Goal: Entertainment & Leisure: Consume media (video, audio)

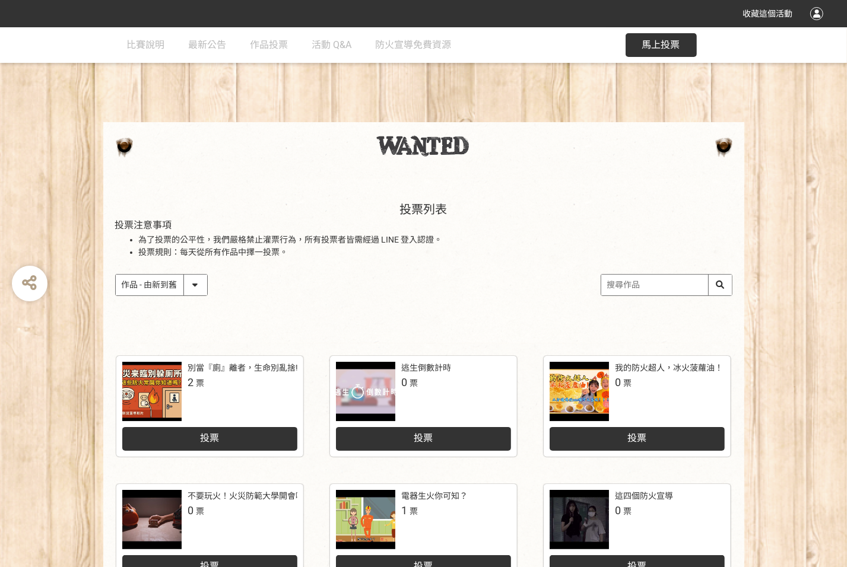
click at [515, 170] on div at bounding box center [423, 150] width 641 height 56
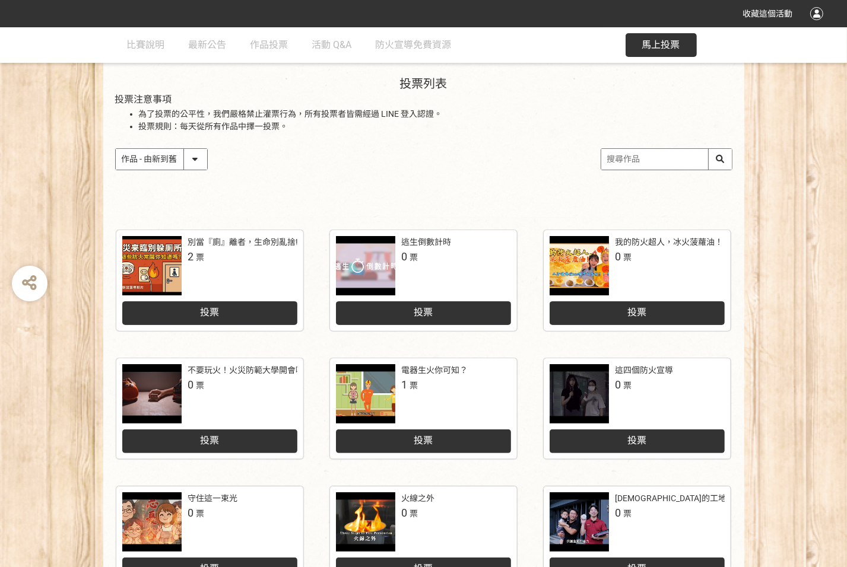
scroll to position [119, 0]
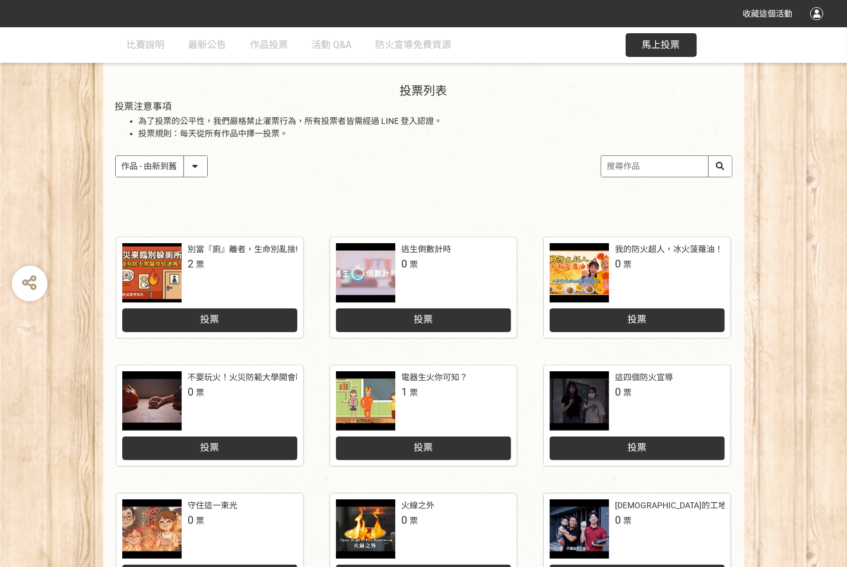
click at [134, 163] on select "作品 - 由新到舊 作品 - 由舊到新 票數 - 由多到少 票數 - 由少到多" at bounding box center [161, 166] width 91 height 21
select select "vote"
click at [116, 156] on select "作品 - 由新到舊 作品 - 由舊到新 票數 - 由多到少 票數 - 由少到多" at bounding box center [161, 166] width 91 height 21
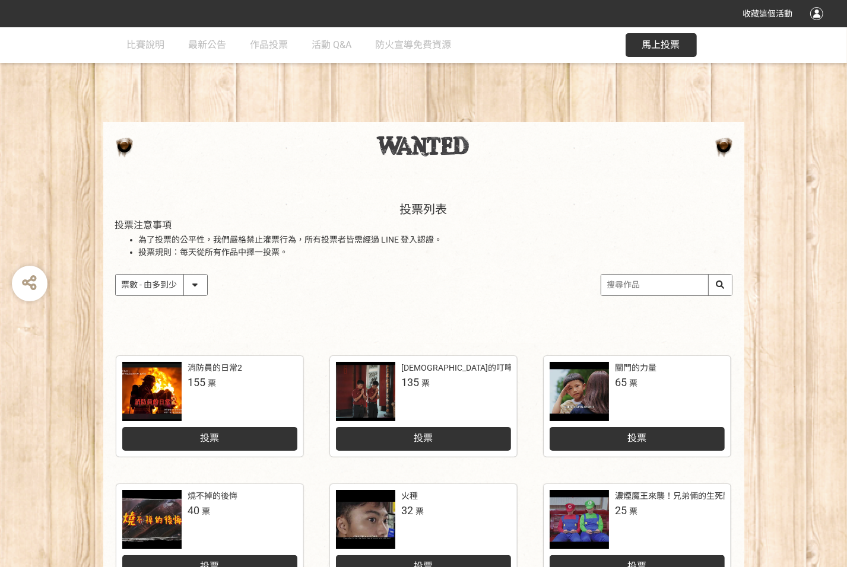
click at [137, 394] on div at bounding box center [151, 391] width 59 height 59
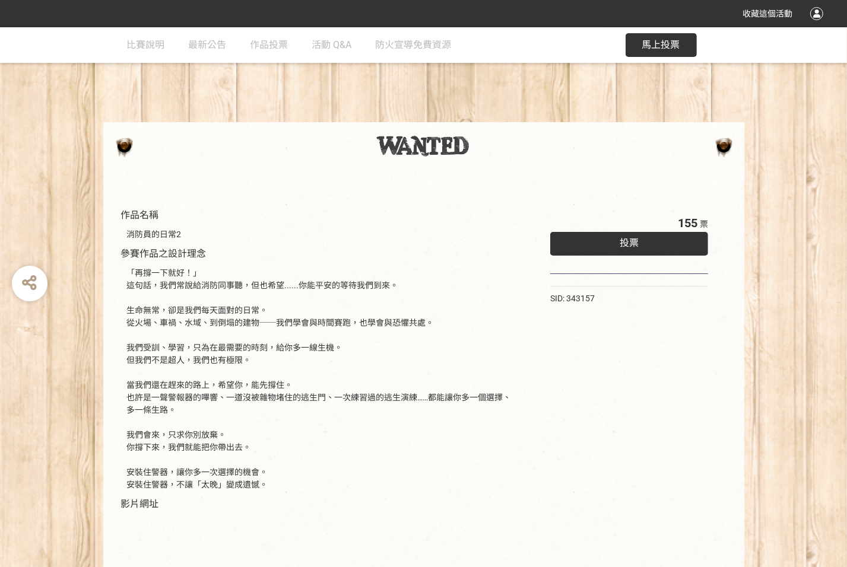
select select "vote"
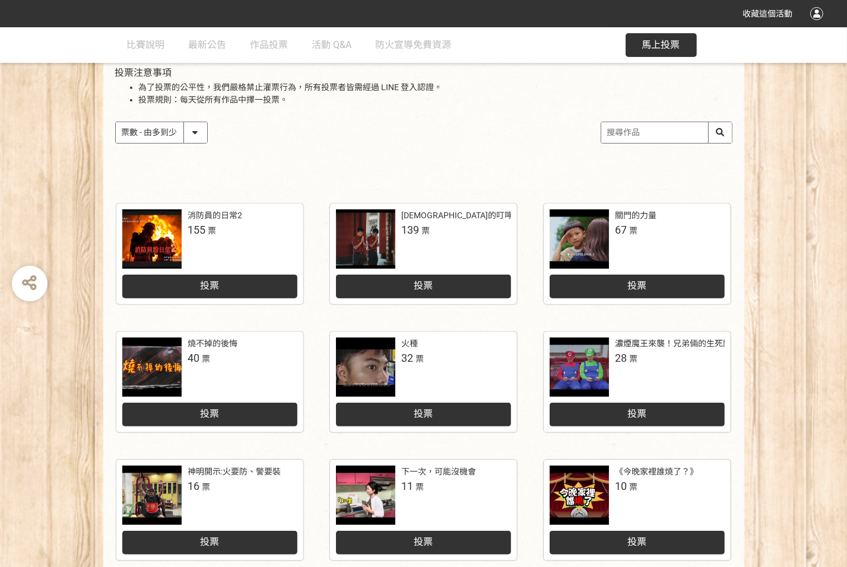
scroll to position [178, 0]
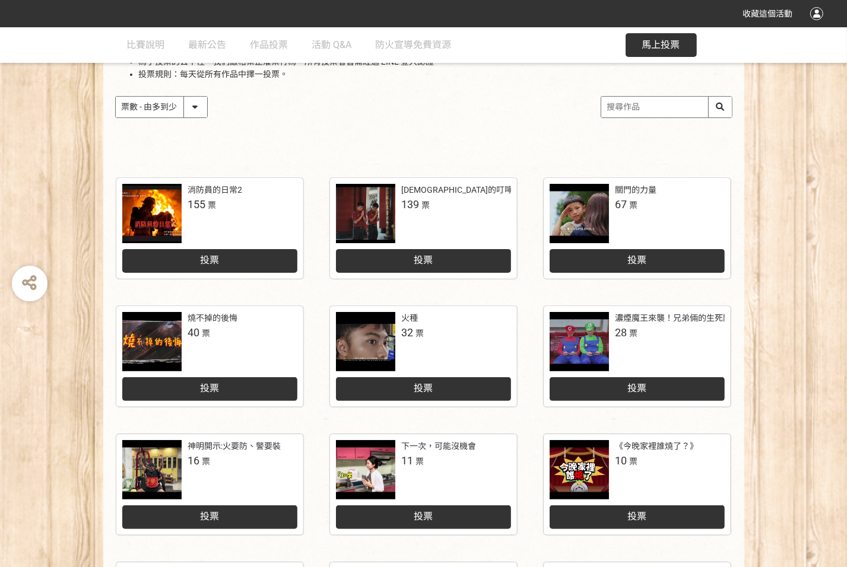
click at [593, 345] on div at bounding box center [579, 341] width 59 height 59
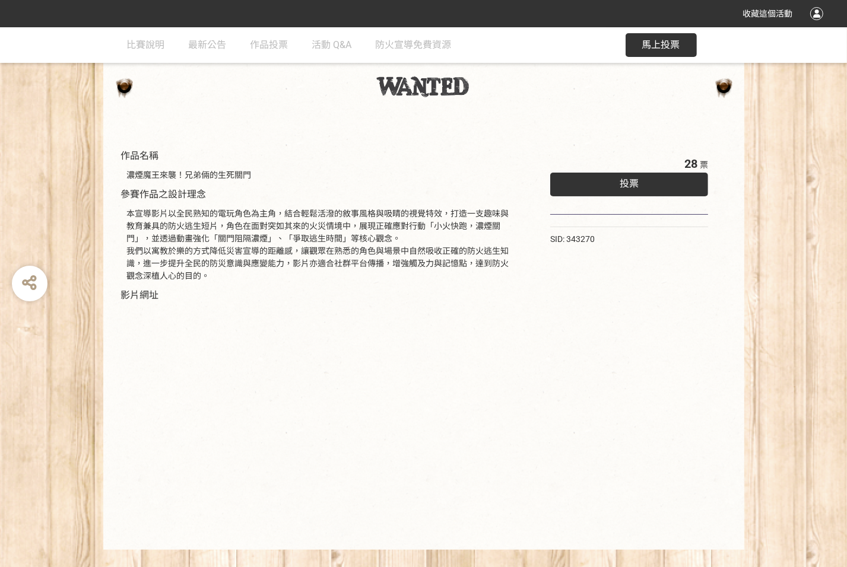
scroll to position [81, 0]
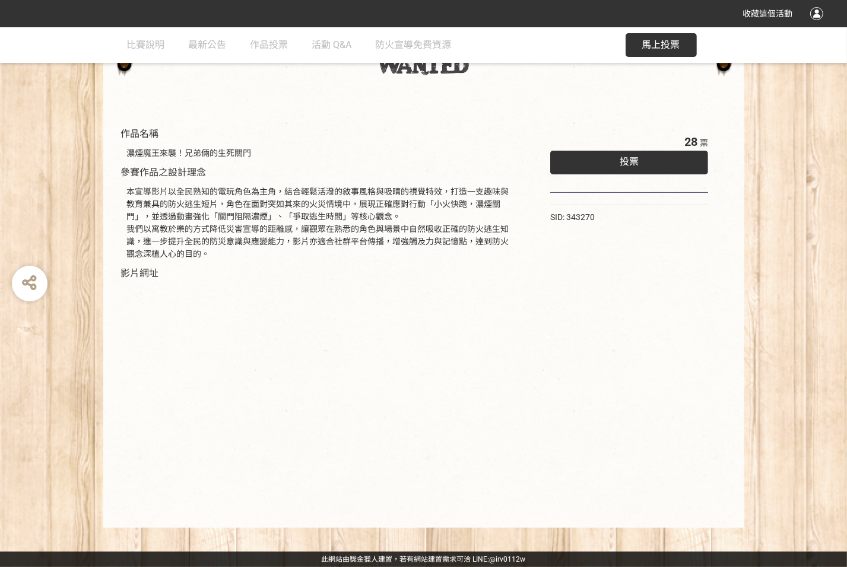
select select "vote"
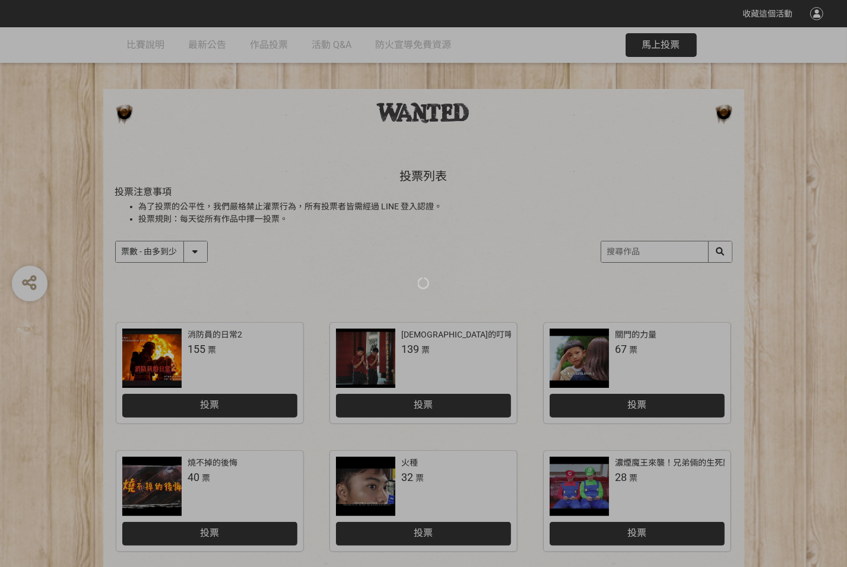
scroll to position [59, 0]
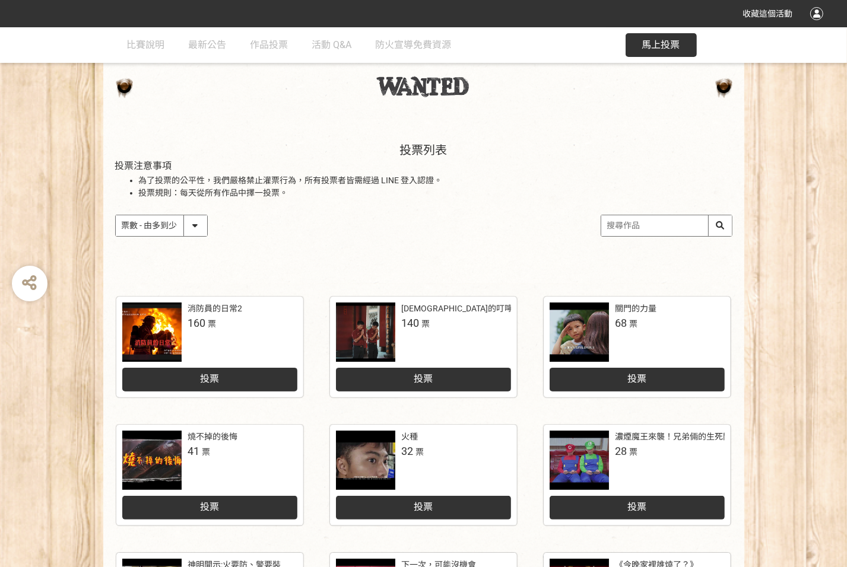
click at [436, 311] on div "[DEMOGRAPHIC_DATA]的叮嚀：人離火要熄，住警器不離" at bounding box center [506, 309] width 211 height 12
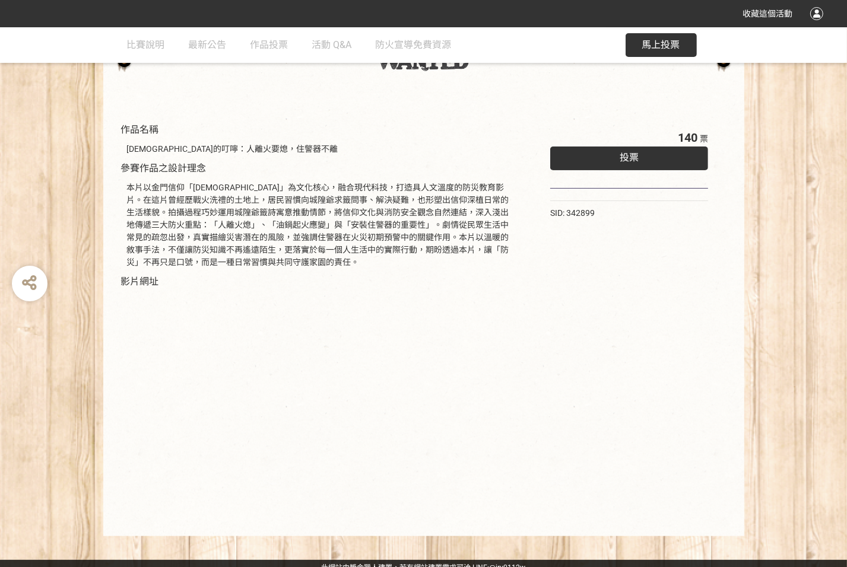
scroll to position [94, 0]
